Goal: Task Accomplishment & Management: Use online tool/utility

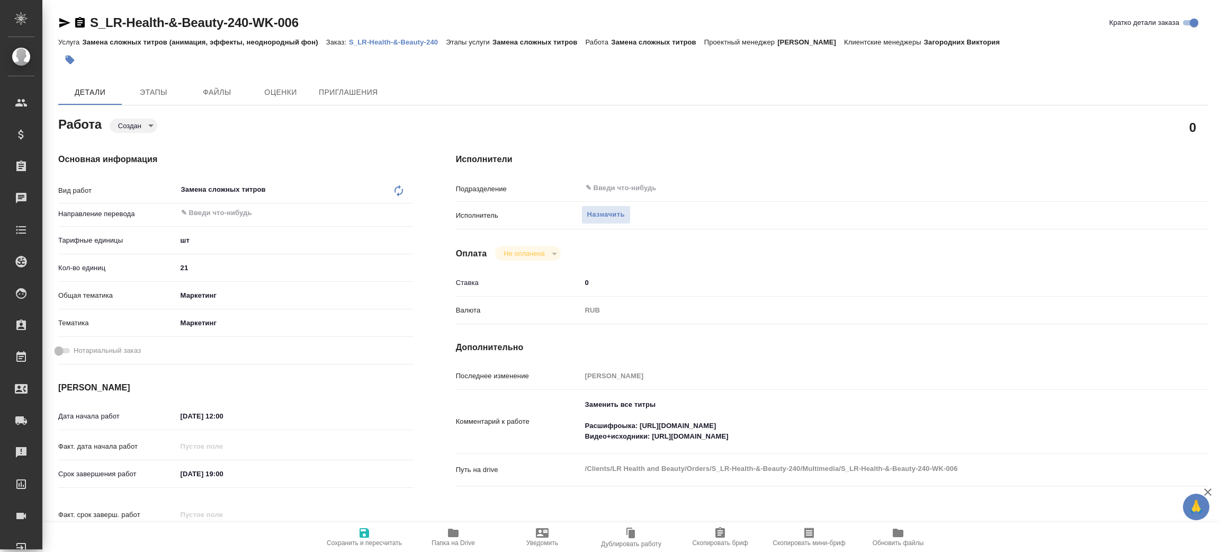
type textarea "x"
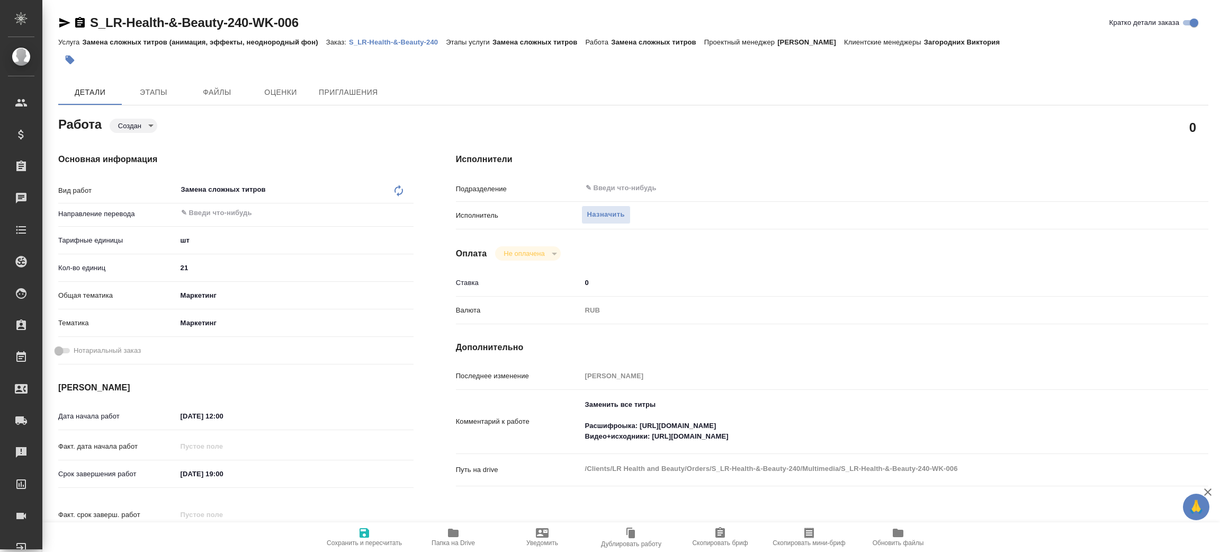
type textarea "x"
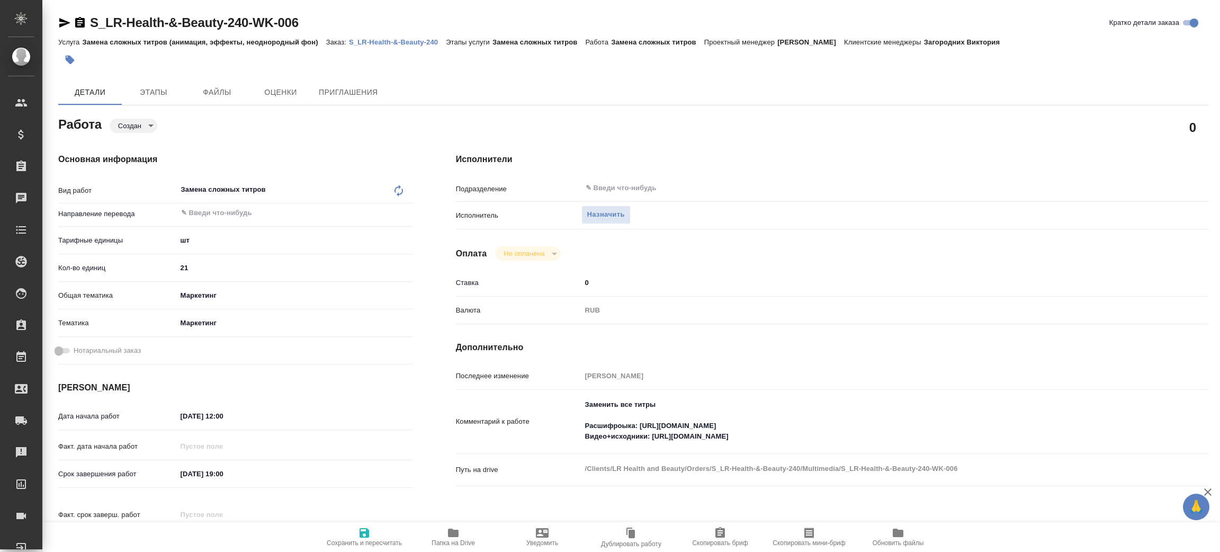
type textarea "x"
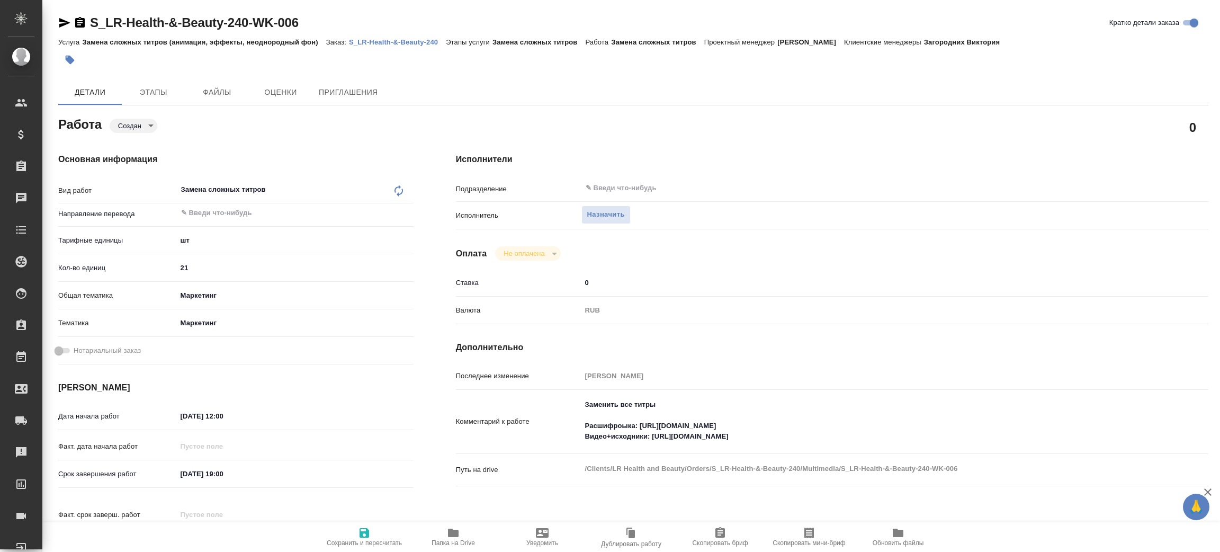
type textarea "x"
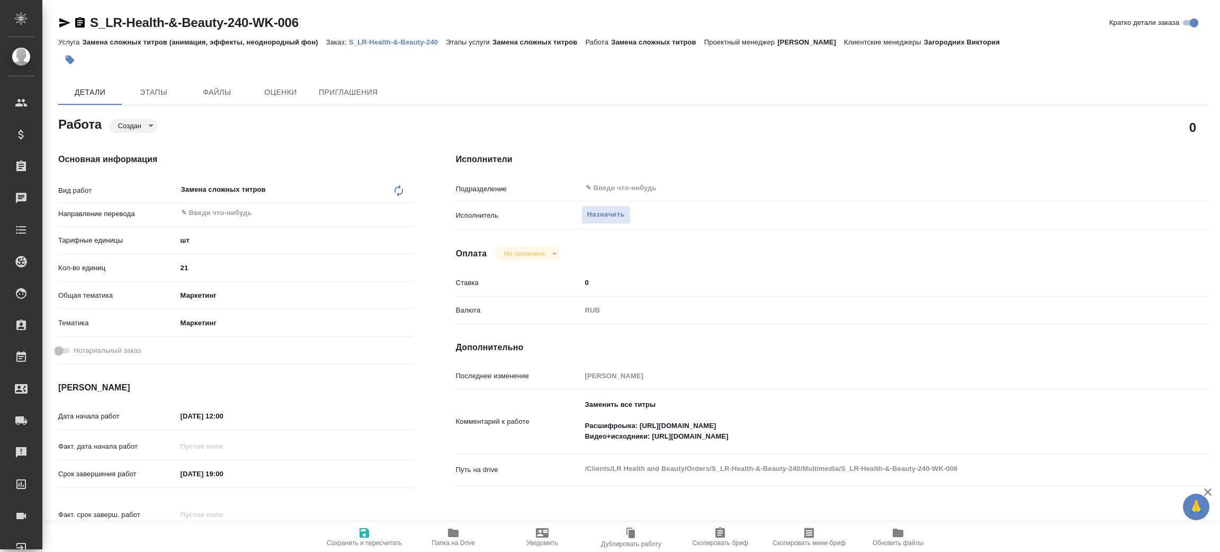
type textarea "x"
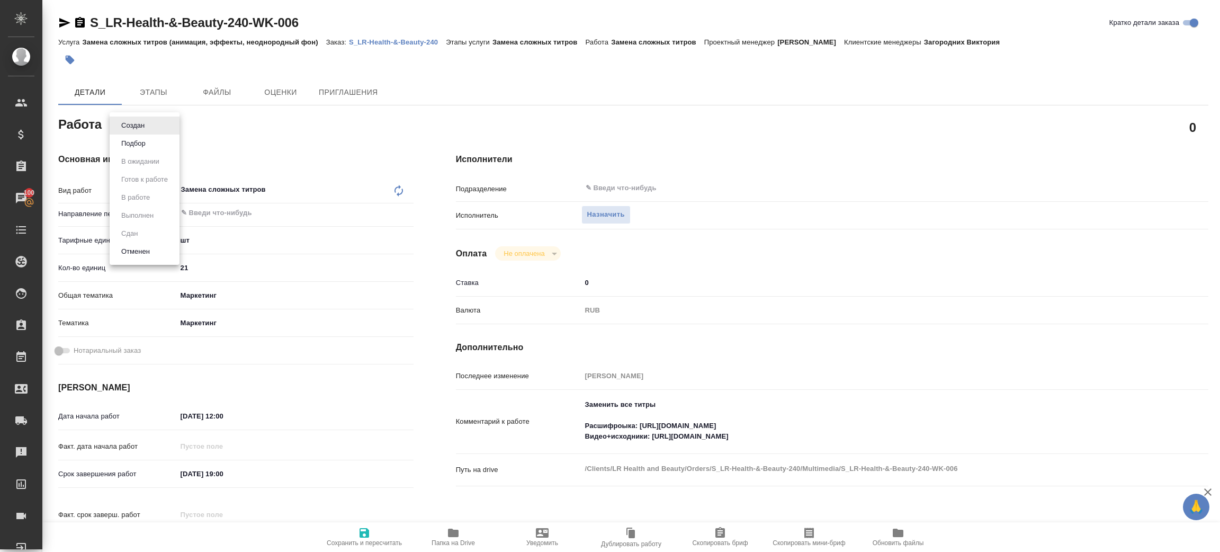
click at [144, 126] on body "🙏 .cls-1 fill:#fff; AWATERA [PERSON_NAME] Спецификации Заказы 100 Чаты Todo Про…" at bounding box center [610, 276] width 1220 height 552
click at [142, 144] on button "Подбор" at bounding box center [133, 144] width 31 height 12
type textarea "x"
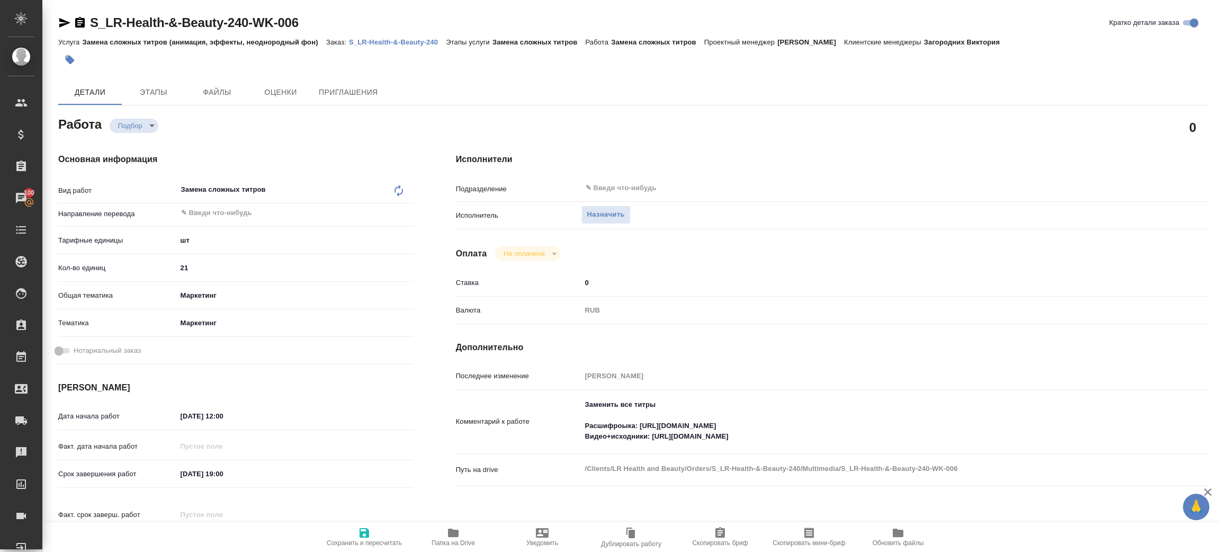
type textarea "x"
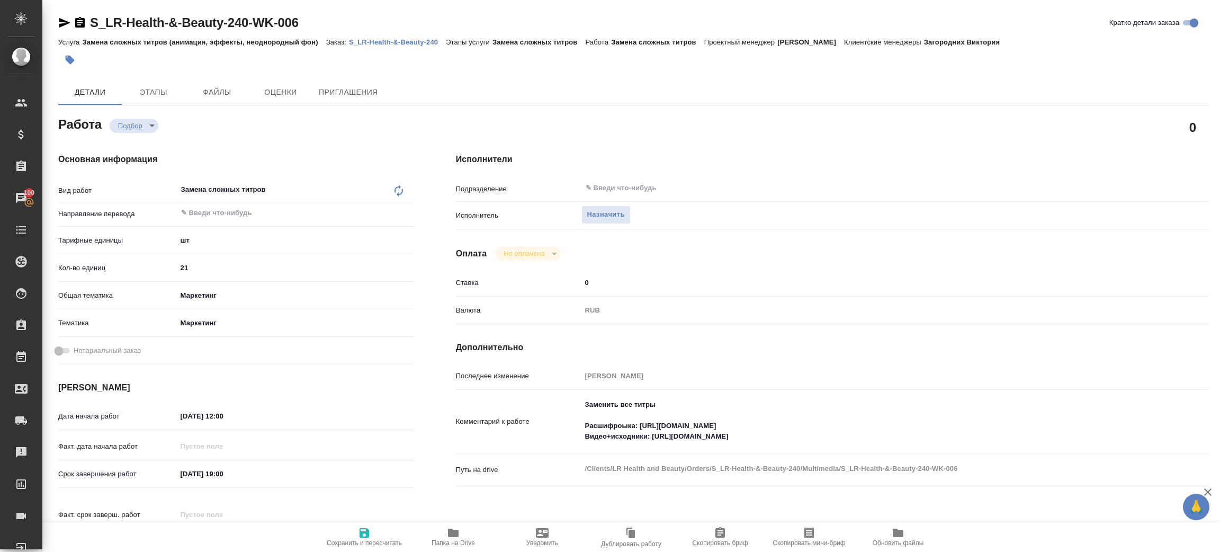
type textarea "x"
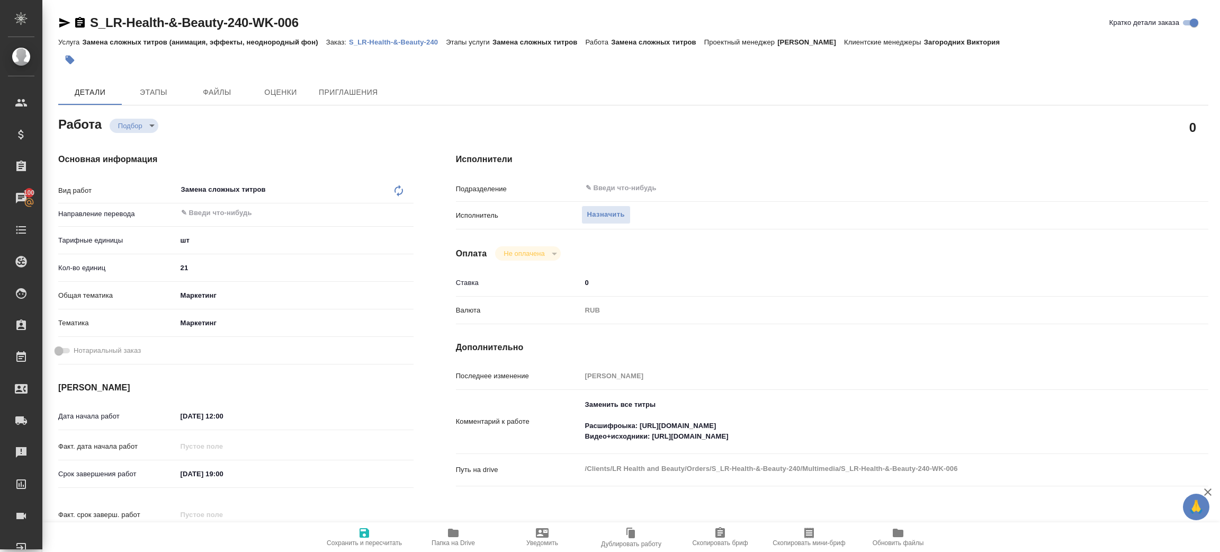
type textarea "x"
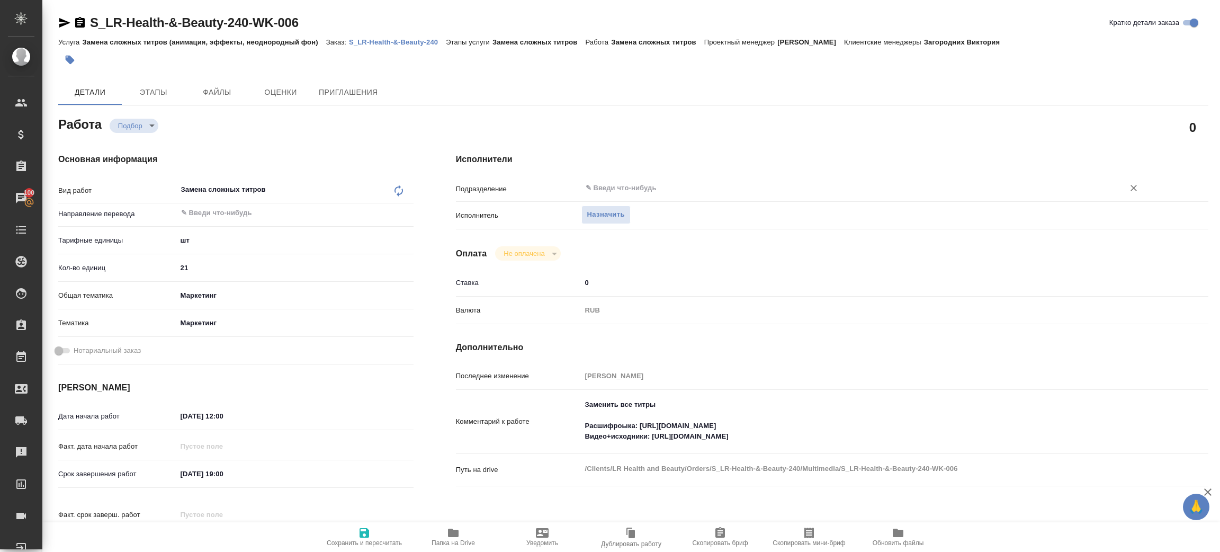
type textarea "x"
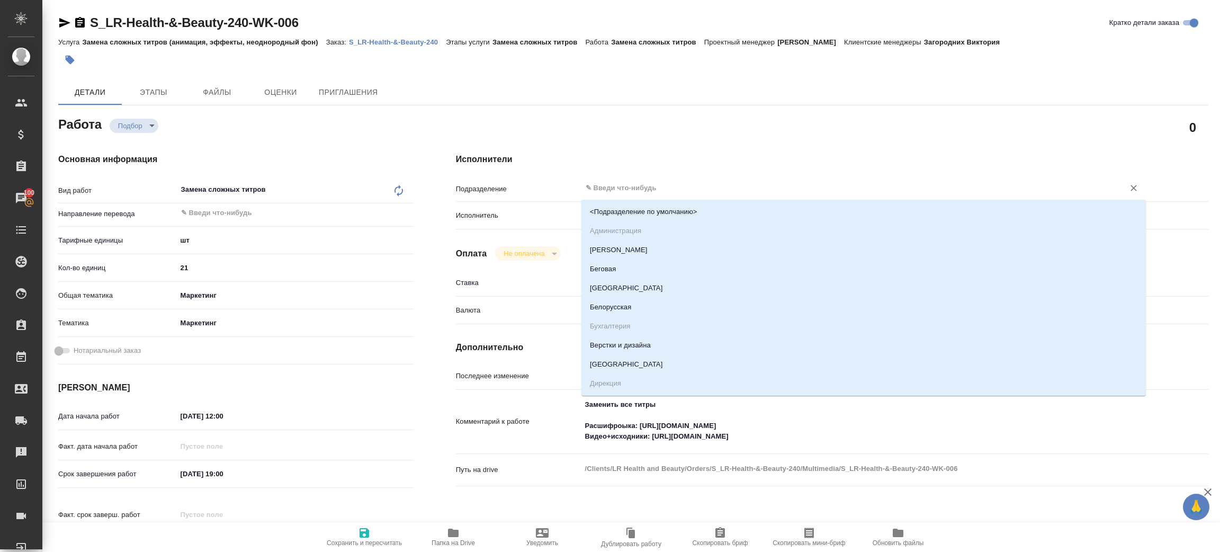
click at [626, 192] on input "text" at bounding box center [846, 188] width 523 height 13
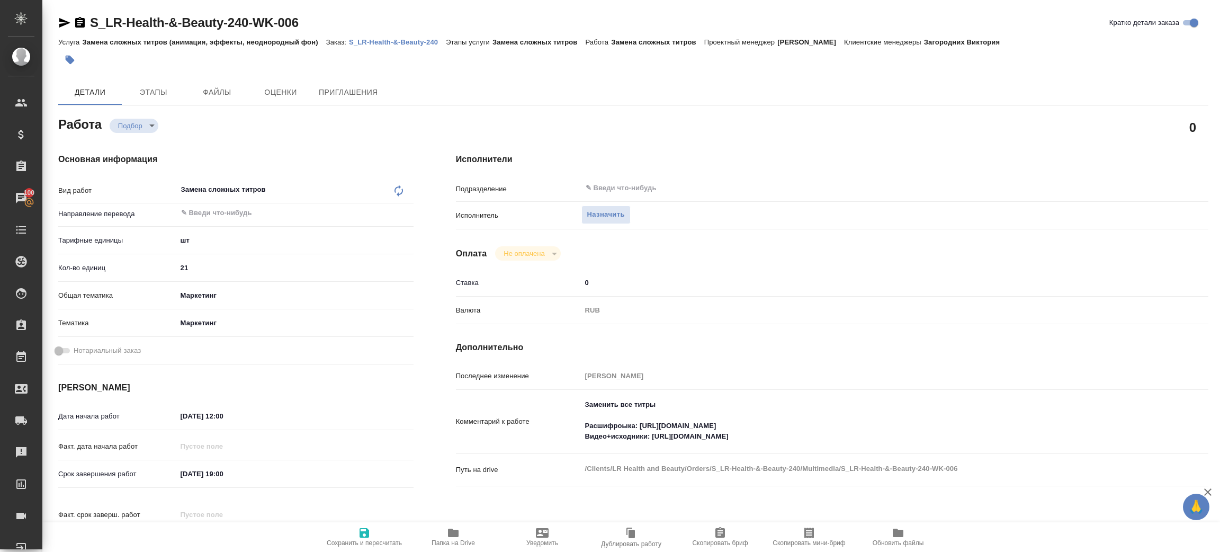
click at [620, 142] on div "Исполнители Подразделение ​ Исполнитель Назначить Оплата Не оплачена notPayed С…" at bounding box center [832, 358] width 795 height 452
drag, startPoint x: 653, startPoint y: 436, endPoint x: 831, endPoint y: 441, distance: 178.5
click at [831, 441] on textarea "Заменить все титры Расшифроыка: [URL][DOMAIN_NAME] Видео+исходники: [URL][DOMAI…" at bounding box center [864, 421] width 564 height 50
drag, startPoint x: 332, startPoint y: 25, endPoint x: 91, endPoint y: 29, distance: 241.0
click at [91, 29] on div "S_LR-Health-&-Beauty-240-WK-006 Кратко детали заказа" at bounding box center [633, 22] width 1150 height 17
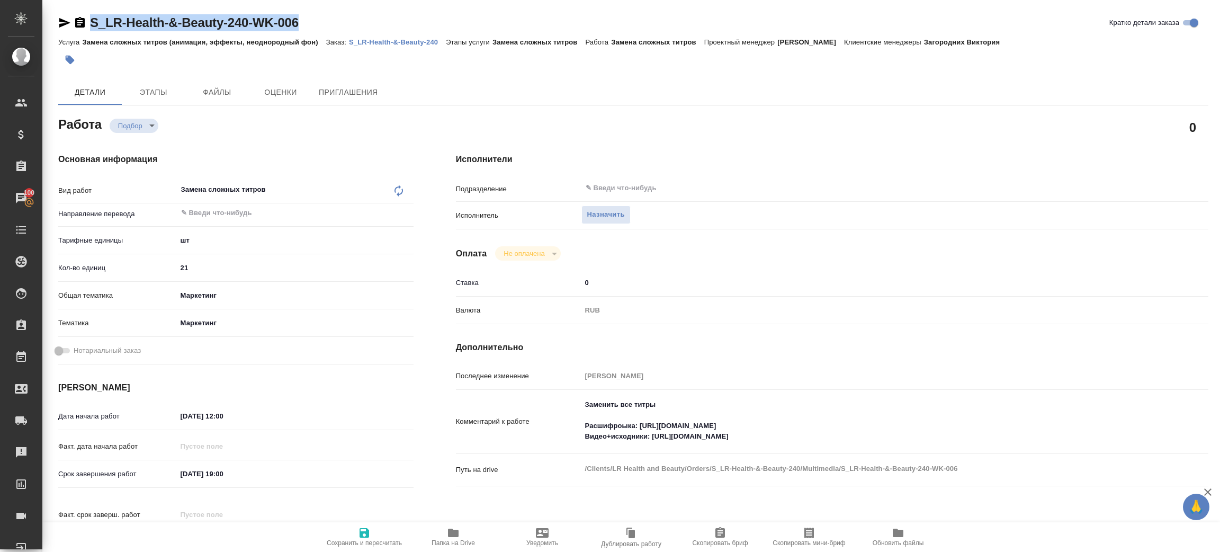
copy link "S_LR-Health-&-Beauty-240-WK-006"
drag, startPoint x: 640, startPoint y: 424, endPoint x: 843, endPoint y: 422, distance: 202.9
click at [843, 422] on textarea "Заменить все титры Расшифроыка: [URL][DOMAIN_NAME] Видео+исходники: [URL][DOMAI…" at bounding box center [864, 421] width 564 height 50
drag, startPoint x: 654, startPoint y: 438, endPoint x: 907, endPoint y: 415, distance: 254.2
click at [898, 434] on textarea "Заменить все титры Расшифроыка: [URL][DOMAIN_NAME] Видео+исходники: [URL][DOMAI…" at bounding box center [864, 421] width 564 height 50
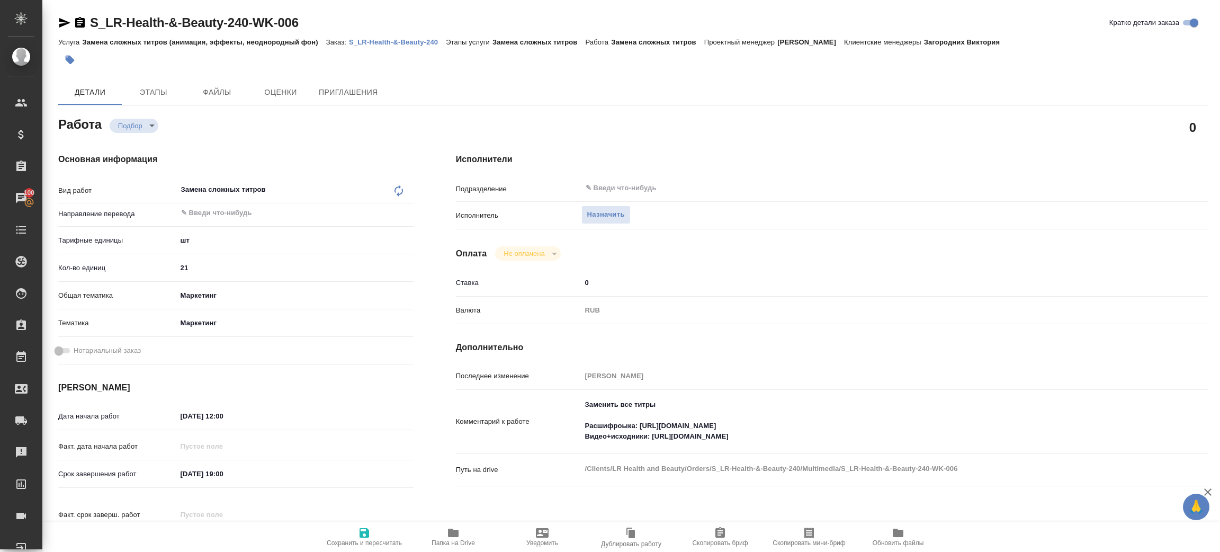
type textarea "x"
